Goal: Transaction & Acquisition: Download file/media

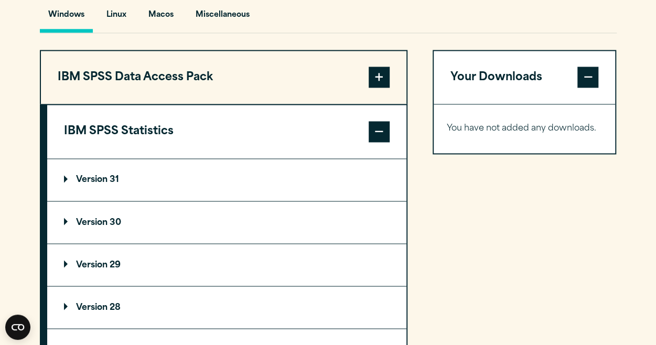
click at [126, 201] on summary "Version 31" at bounding box center [226, 180] width 359 height 42
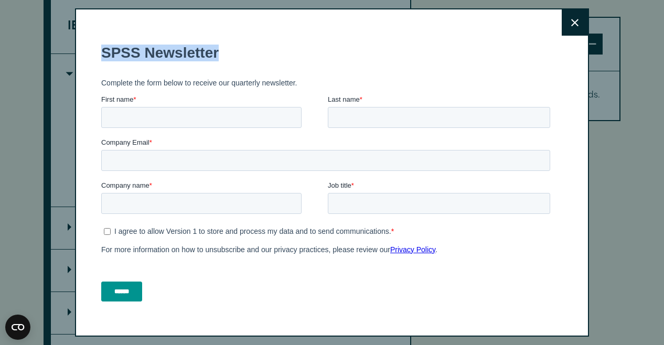
drag, startPoint x: 118, startPoint y: 56, endPoint x: 267, endPoint y: 56, distance: 148.4
click at [267, 56] on h1 "SPSS Newsletter" at bounding box center [327, 53] width 453 height 17
copy h1 "SPSS Newsletter"
click at [571, 19] on icon at bounding box center [574, 23] width 7 height 8
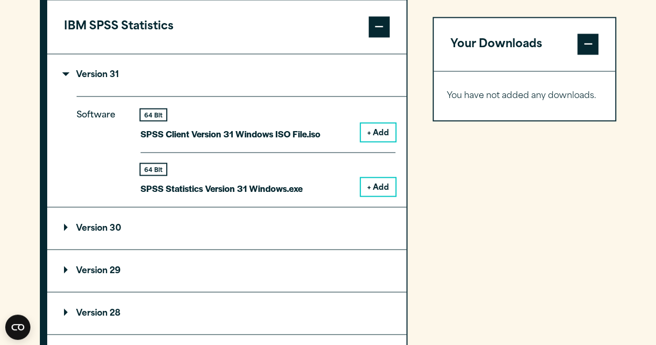
click at [383, 196] on button "+ Add" at bounding box center [378, 187] width 35 height 18
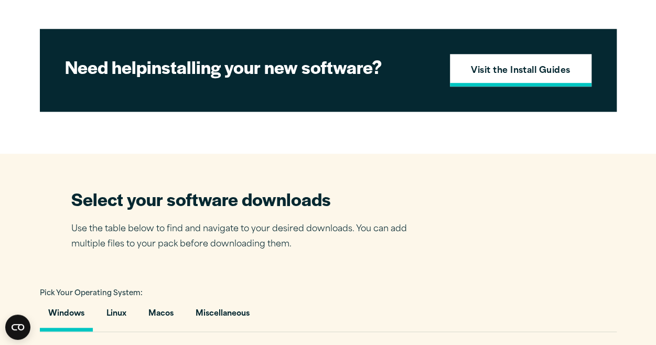
scroll to position [472, 0]
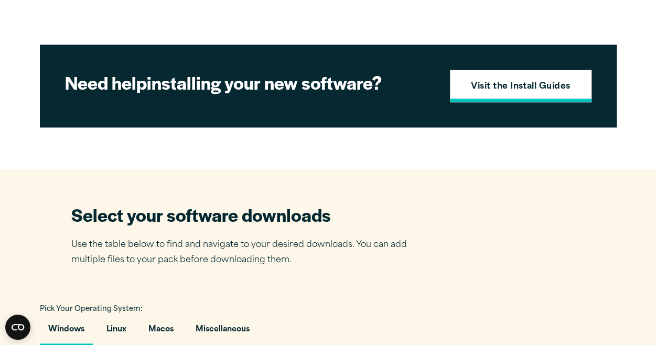
click at [516, 94] on strong "Visit the Install Guides" at bounding box center [521, 87] width 100 height 14
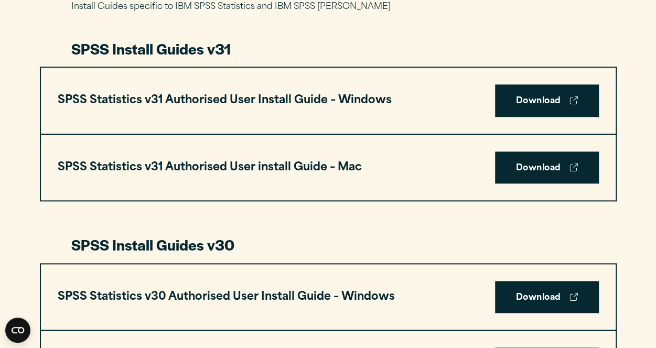
scroll to position [524, 0]
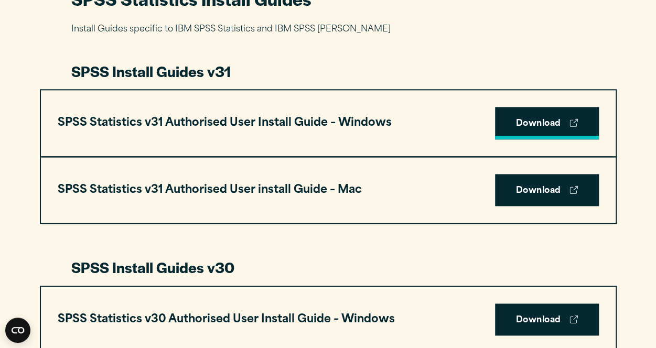
click at [540, 124] on link "Download" at bounding box center [547, 123] width 104 height 33
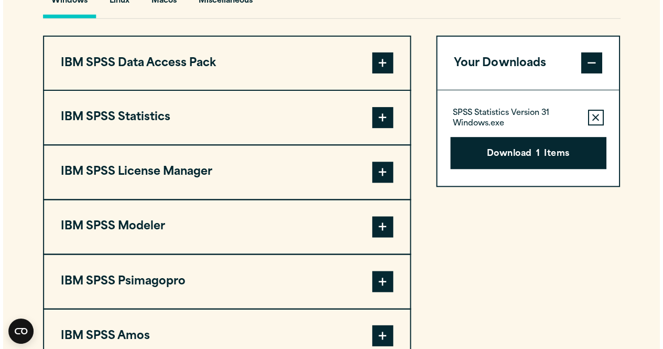
scroll to position [786, 0]
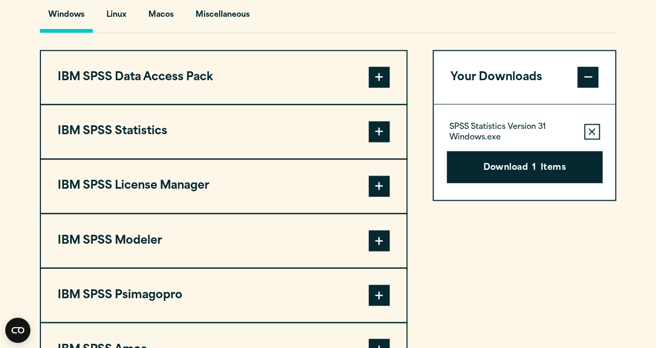
click at [357, 157] on button "IBM SPSS Statistics" at bounding box center [223, 131] width 365 height 53
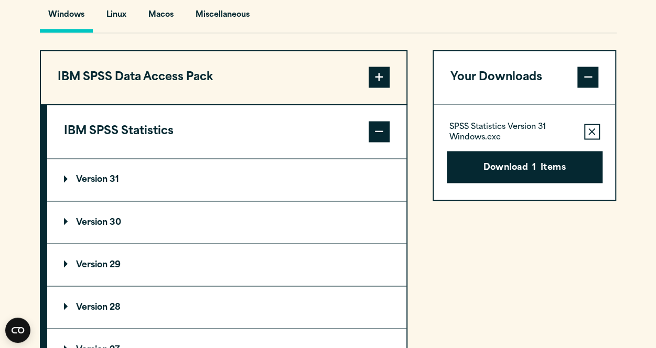
click at [355, 158] on button "IBM SPSS Statistics" at bounding box center [226, 131] width 359 height 53
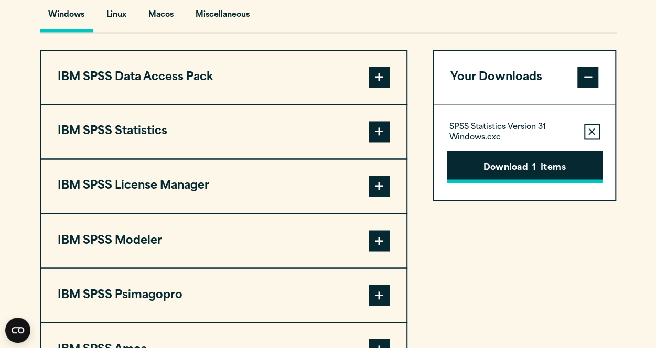
click at [485, 183] on button "Download 1 Items" at bounding box center [525, 167] width 156 height 33
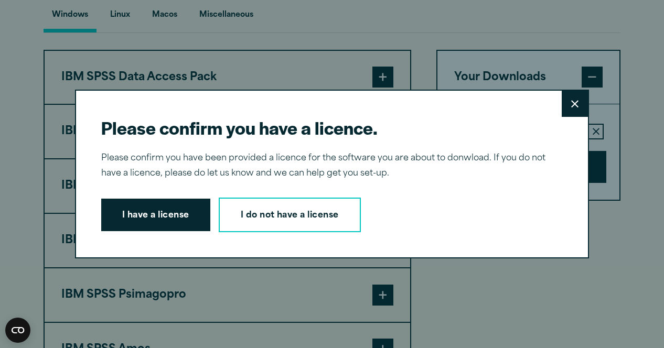
click at [175, 221] on button "I have a license" at bounding box center [155, 215] width 109 height 33
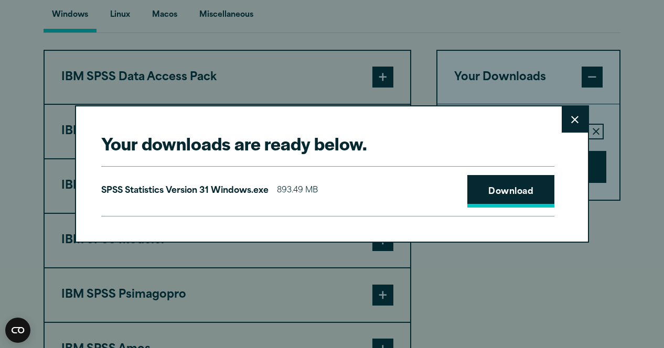
click at [510, 190] on link "Download" at bounding box center [510, 191] width 87 height 33
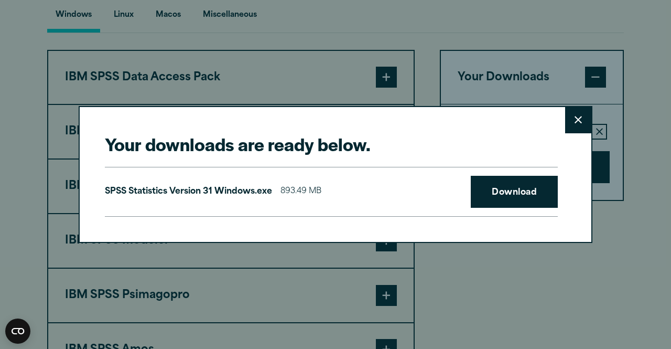
click at [575, 121] on icon at bounding box center [578, 119] width 7 height 7
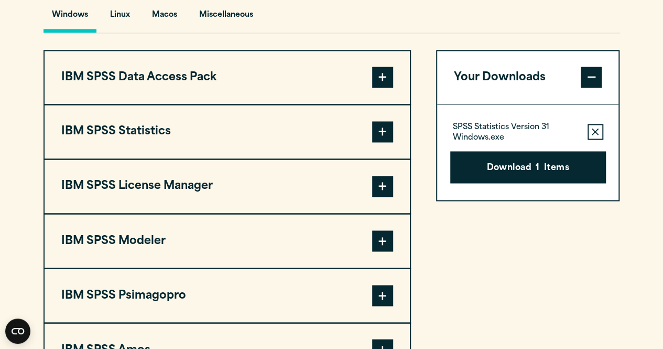
click at [592, 135] on icon "button" at bounding box center [595, 131] width 7 height 7
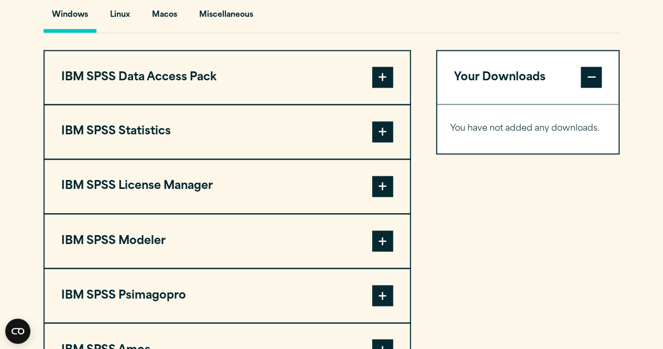
click at [590, 88] on span at bounding box center [591, 77] width 21 height 21
